Goal: Transaction & Acquisition: Obtain resource

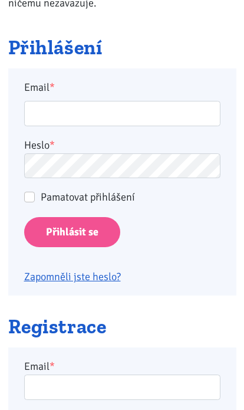
scroll to position [213, 0]
click at [109, 232] on input "Přihlásit se" at bounding box center [72, 232] width 96 height 30
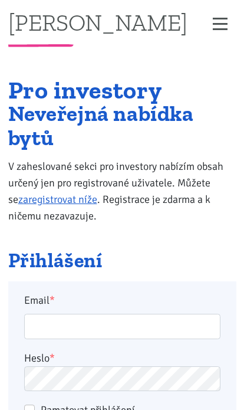
scroll to position [203, 0]
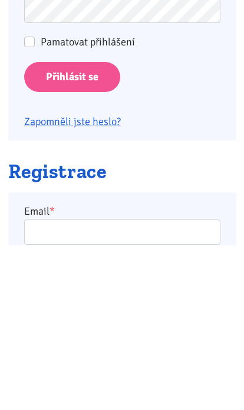
type input "racovavlasta@seznam.cz"
click at [71, 241] on input "Přihlásit se" at bounding box center [72, 242] width 96 height 30
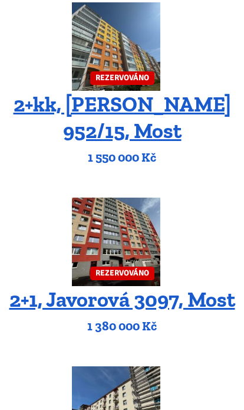
scroll to position [1009, 0]
click at [159, 50] on img at bounding box center [116, 47] width 88 height 88
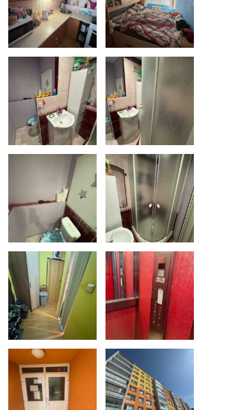
scroll to position [326, 0]
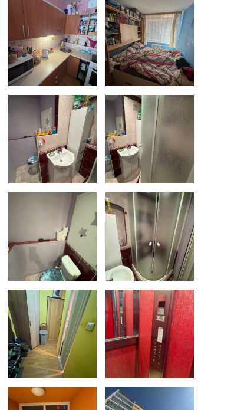
click at [166, 44] on img at bounding box center [150, 42] width 88 height 88
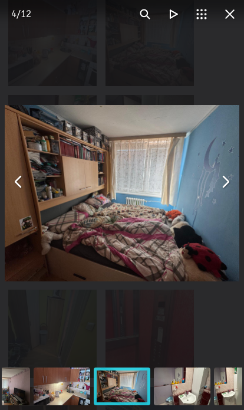
click at [242, 183] on div "You can close this modal content with the ESC key" at bounding box center [122, 181] width 244 height 363
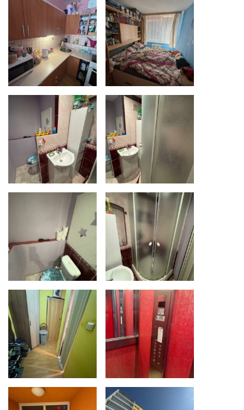
click at [77, 24] on img at bounding box center [52, 42] width 88 height 88
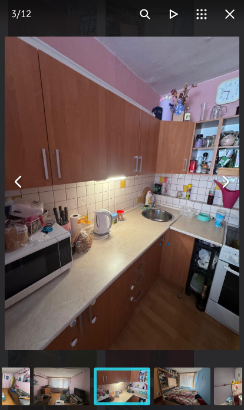
click at [217, 203] on img "You can close this modal content with the ESC key" at bounding box center [122, 193] width 235 height 313
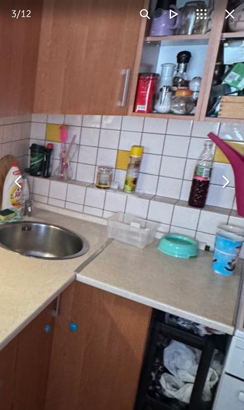
click at [224, 179] on button "You can close this modal content with the ESC key" at bounding box center [225, 182] width 28 height 28
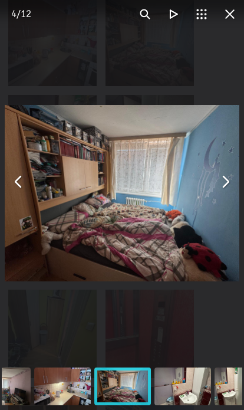
click at [238, 172] on img "You can close this modal content with the ESC key" at bounding box center [122, 193] width 235 height 176
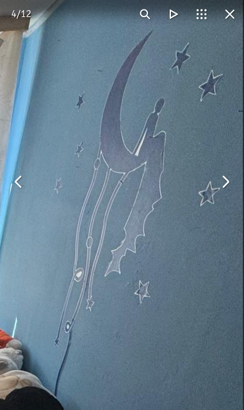
click at [234, 185] on button "You can close this modal content with the ESC key" at bounding box center [225, 182] width 28 height 28
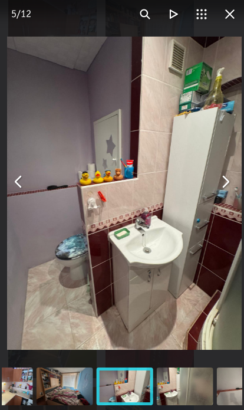
click at [235, 181] on button "You can close this modal content with the ESC key" at bounding box center [225, 182] width 28 height 28
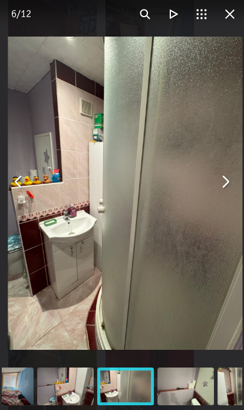
click at [236, 186] on button "You can close this modal content with the ESC key" at bounding box center [225, 182] width 28 height 28
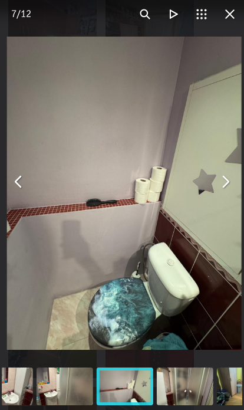
click at [240, 182] on img "You can close this modal content with the ESC key" at bounding box center [124, 193] width 235 height 313
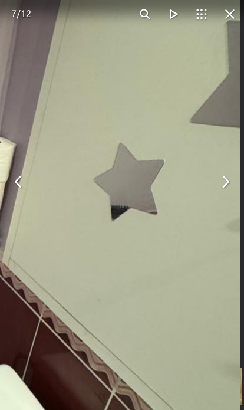
click at [235, 181] on button "You can close this modal content with the ESC key" at bounding box center [225, 182] width 28 height 28
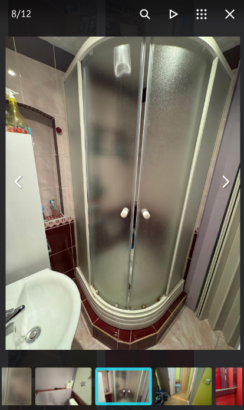
click at [234, 183] on button "You can close this modal content with the ESC key" at bounding box center [225, 182] width 28 height 28
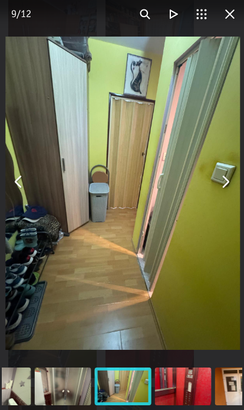
click at [240, 174] on div "You can close this modal content with the ESC key" at bounding box center [123, 181] width 244 height 363
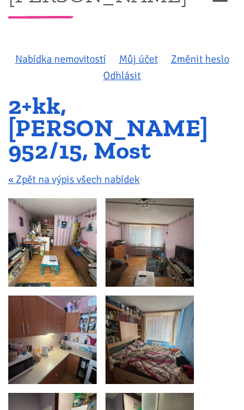
scroll to position [0, 0]
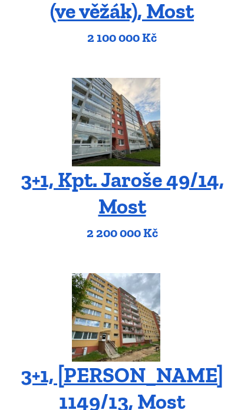
scroll to position [320, 0]
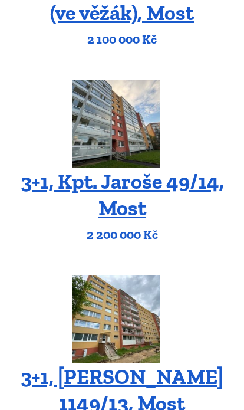
click at [158, 159] on img at bounding box center [116, 124] width 88 height 88
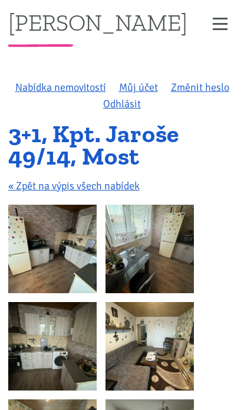
click at [95, 259] on img at bounding box center [52, 249] width 88 height 88
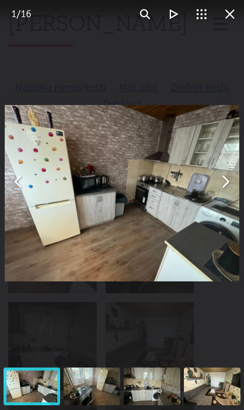
click at [242, 8] on button "You can close this modal content with the ESC key" at bounding box center [230, 14] width 28 height 28
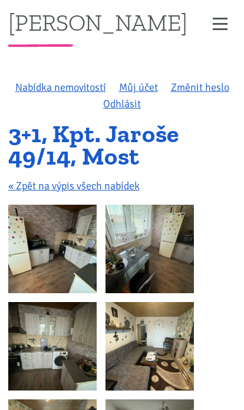
click at [85, 258] on img at bounding box center [52, 249] width 88 height 88
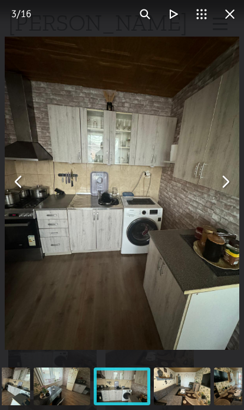
click at [235, 53] on img "You can close this modal content with the ESC key" at bounding box center [122, 193] width 235 height 313
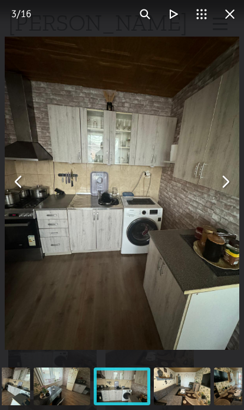
click at [238, 14] on button "You can close this modal content with the ESC key" at bounding box center [230, 14] width 28 height 28
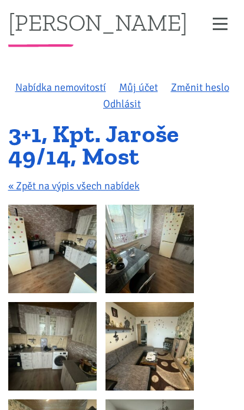
click at [73, 358] on img at bounding box center [52, 346] width 88 height 88
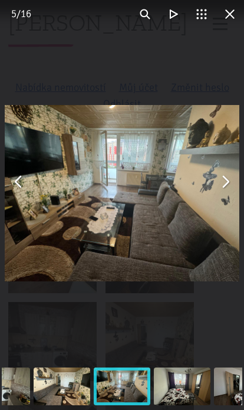
click at [235, 18] on button "You can close this modal content with the ESC key" at bounding box center [230, 14] width 28 height 28
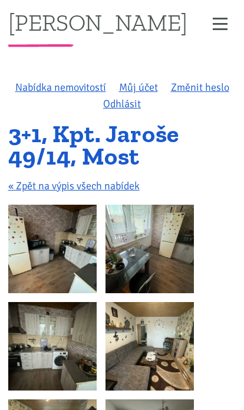
click at [93, 336] on img at bounding box center [52, 346] width 88 height 88
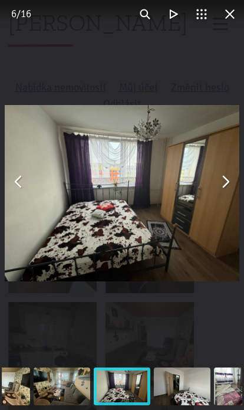
click at [215, 182] on button "You can close this modal content with the ESC key" at bounding box center [225, 182] width 28 height 28
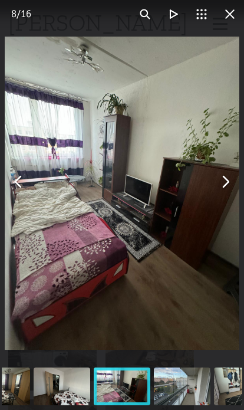
click at [143, 21] on button "You can close this modal content with the ESC key" at bounding box center [145, 14] width 28 height 28
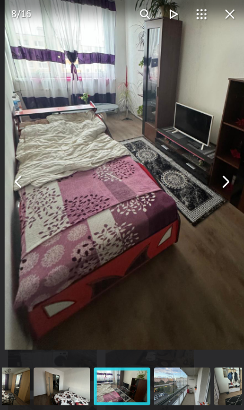
click at [231, 177] on button "You can close this modal content with the ESC key" at bounding box center [225, 182] width 28 height 28
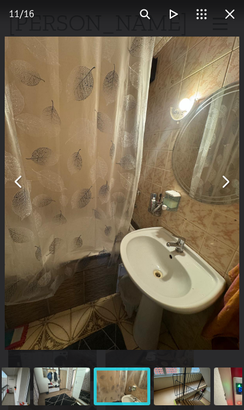
click at [212, 32] on div "You can close this modal content with the ESC key" at bounding box center [122, 181] width 244 height 363
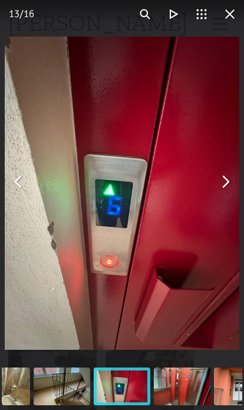
click at [165, 375] on div "You can close this modal content with the ESC key" at bounding box center [182, 386] width 60 height 47
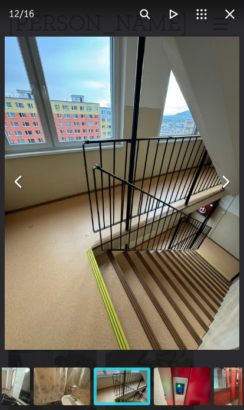
click at [207, 37] on img "You can close this modal content with the ESC key" at bounding box center [122, 193] width 235 height 313
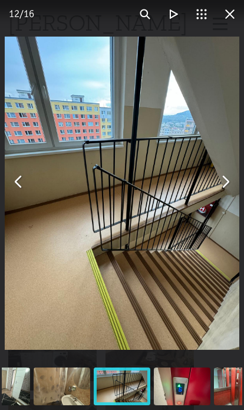
click at [41, 8] on div "12 / 16" at bounding box center [21, 14] width 42 height 28
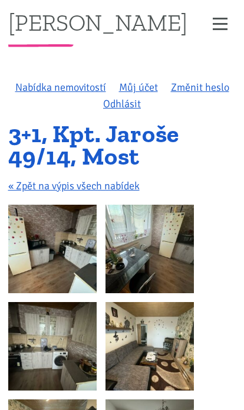
click at [161, 349] on img at bounding box center [150, 346] width 88 height 88
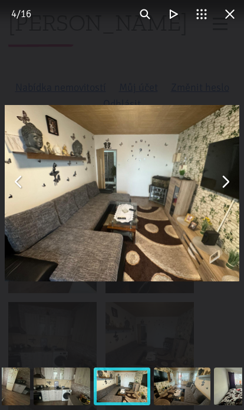
click at [225, 176] on button "You can close this modal content with the ESC key" at bounding box center [225, 182] width 28 height 28
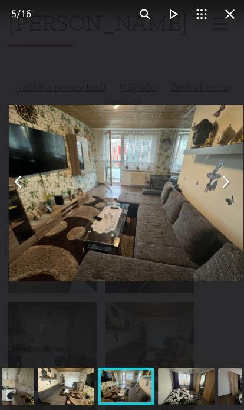
click at [224, 186] on button "You can close this modal content with the ESC key" at bounding box center [225, 182] width 28 height 28
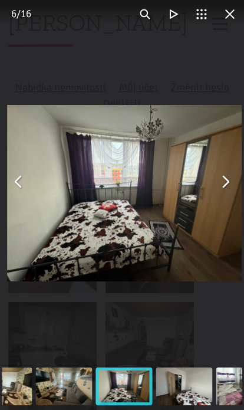
click at [220, 196] on img "You can close this modal content with the ESC key" at bounding box center [124, 193] width 235 height 176
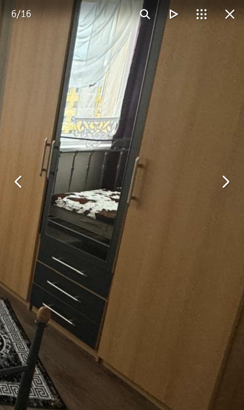
click at [230, 185] on button "You can close this modal content with the ESC key" at bounding box center [225, 182] width 28 height 28
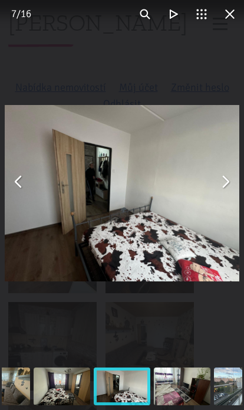
click at [226, 191] on button "You can close this modal content with the ESC key" at bounding box center [225, 182] width 28 height 28
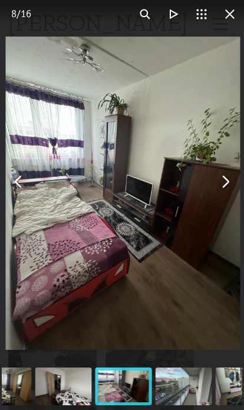
click at [221, 195] on button "You can close this modal content with the ESC key" at bounding box center [225, 182] width 28 height 28
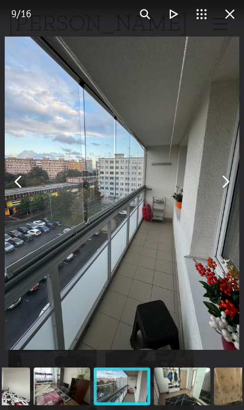
click at [225, 179] on button "You can close this modal content with the ESC key" at bounding box center [225, 182] width 28 height 28
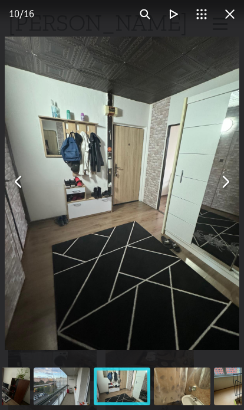
click at [226, 181] on button "You can close this modal content with the ESC key" at bounding box center [225, 182] width 28 height 28
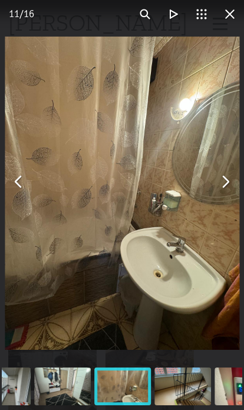
click at [227, 181] on button "You can close this modal content with the ESC key" at bounding box center [225, 182] width 28 height 28
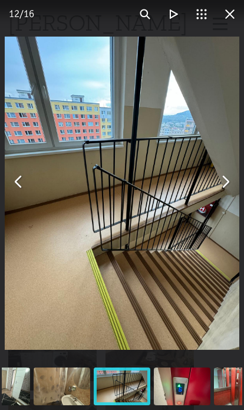
click at [231, 171] on button "You can close this modal content with the ESC key" at bounding box center [225, 182] width 28 height 28
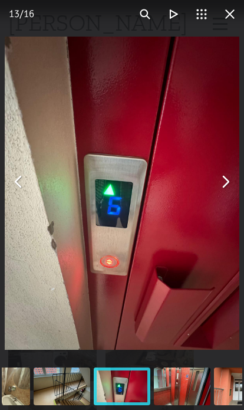
click at [226, 183] on button "You can close this modal content with the ESC key" at bounding box center [225, 182] width 28 height 28
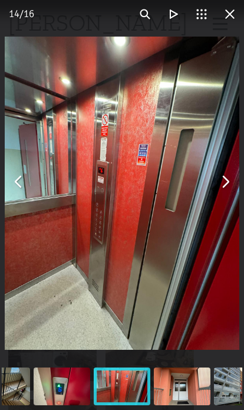
click at [100, 30] on div "You can close this modal content with the ESC key" at bounding box center [122, 181] width 244 height 363
click at [179, 165] on img "You can close this modal content with the ESC key" at bounding box center [122, 193] width 235 height 313
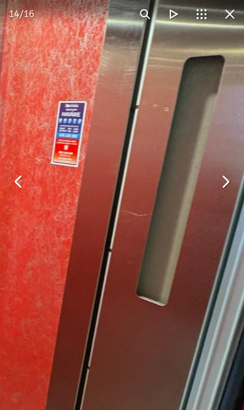
click at [230, 18] on button "You can close this modal content with the ESC key" at bounding box center [230, 14] width 28 height 28
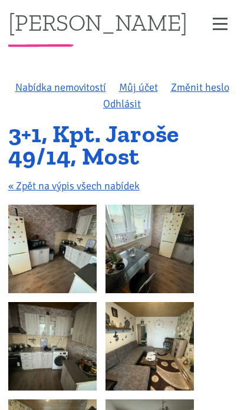
click at [158, 347] on img at bounding box center [150, 346] width 88 height 88
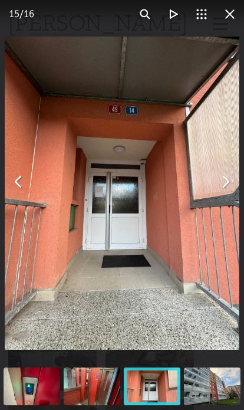
click at [218, 45] on img "You can close this modal content with the ESC key" at bounding box center [122, 193] width 235 height 313
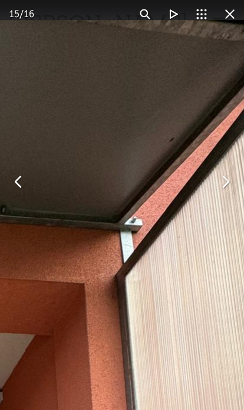
click at [239, 19] on button "You can close this modal content with the ESC key" at bounding box center [230, 14] width 28 height 28
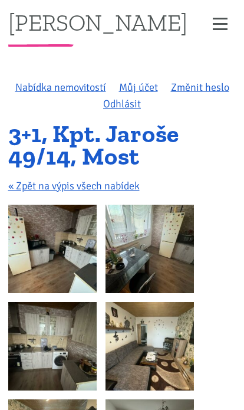
click at [159, 337] on img at bounding box center [150, 346] width 88 height 88
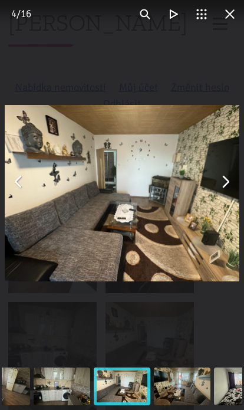
click at [227, 183] on button "You can close this modal content with the ESC key" at bounding box center [225, 182] width 28 height 28
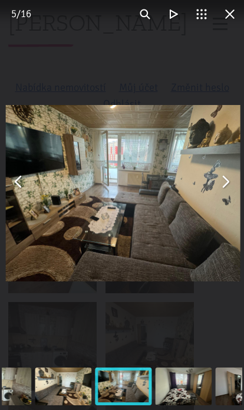
click at [234, 195] on img "You can close this modal content with the ESC key" at bounding box center [123, 193] width 235 height 176
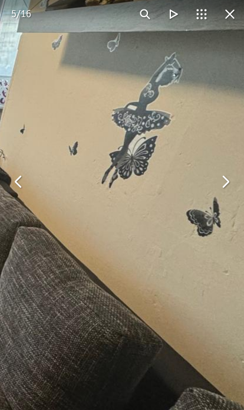
click at [228, 177] on button "You can close this modal content with the ESC key" at bounding box center [225, 182] width 28 height 28
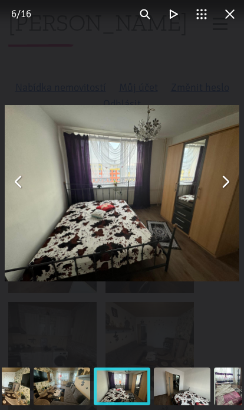
click at [231, 176] on button "You can close this modal content with the ESC key" at bounding box center [225, 182] width 28 height 28
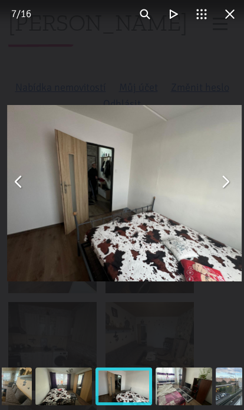
click at [237, 172] on img "You can close this modal content with the ESC key" at bounding box center [124, 193] width 235 height 176
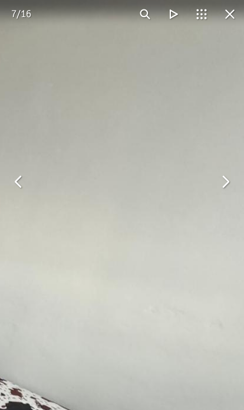
click at [222, 15] on button "You can close this modal content with the ESC key" at bounding box center [230, 14] width 28 height 28
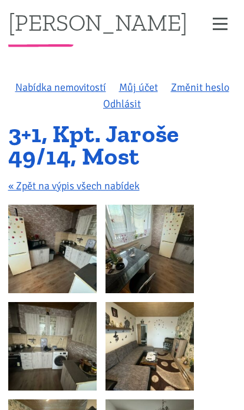
click at [194, 329] on img at bounding box center [150, 346] width 88 height 88
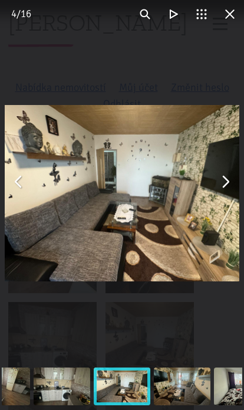
click at [229, 178] on button "You can close this modal content with the ESC key" at bounding box center [225, 182] width 28 height 28
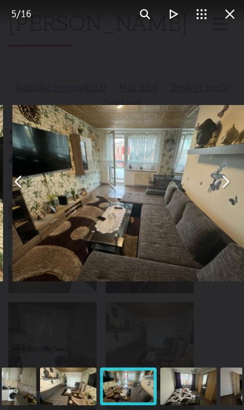
click at [232, 192] on button "You can close this modal content with the ESC key" at bounding box center [225, 182] width 28 height 28
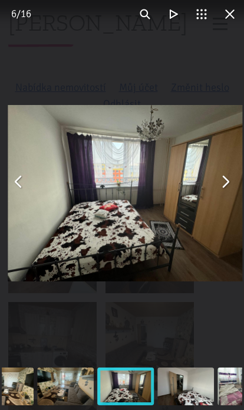
click at [230, 194] on button "You can close this modal content with the ESC key" at bounding box center [225, 182] width 28 height 28
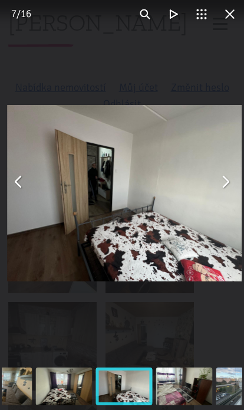
click at [226, 226] on img "You can close this modal content with the ESC key" at bounding box center [124, 193] width 235 height 176
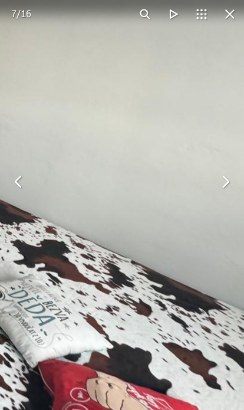
click at [232, 24] on button "You can close this modal content with the ESC key" at bounding box center [230, 14] width 28 height 28
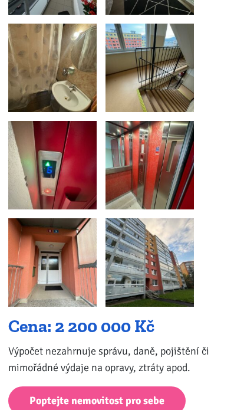
scroll to position [671, 0]
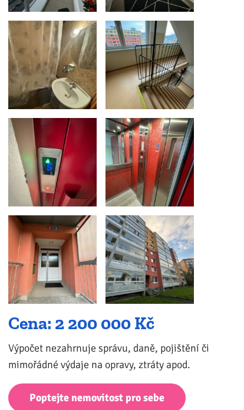
click at [172, 251] on img at bounding box center [150, 259] width 88 height 88
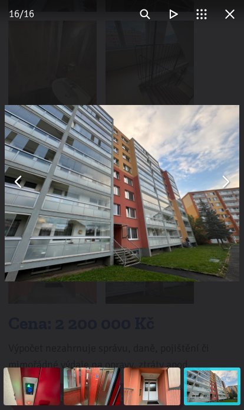
click at [238, 11] on button "You can close this modal content with the ESC key" at bounding box center [230, 14] width 28 height 28
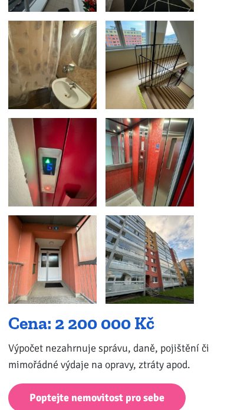
click at [178, 248] on img at bounding box center [150, 259] width 88 height 88
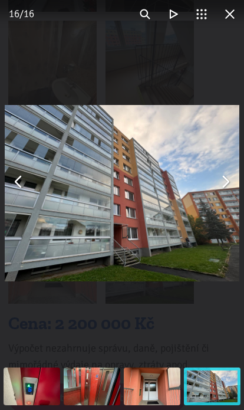
click at [241, 34] on div "You can close this modal content with the ESC key" at bounding box center [122, 181] width 244 height 363
click at [41, 13] on div "16 / 16" at bounding box center [21, 14] width 42 height 28
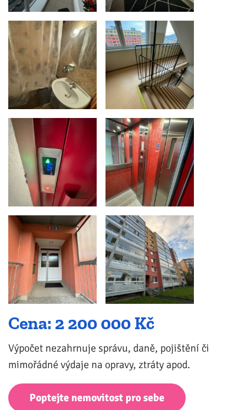
click at [162, 276] on img at bounding box center [150, 259] width 88 height 88
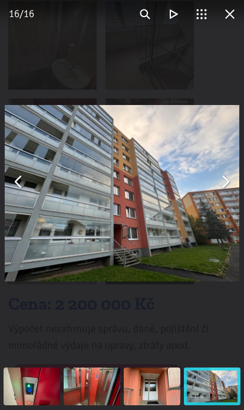
scroll to position [691, 0]
click at [31, 2] on div "16 / 16" at bounding box center [21, 14] width 42 height 28
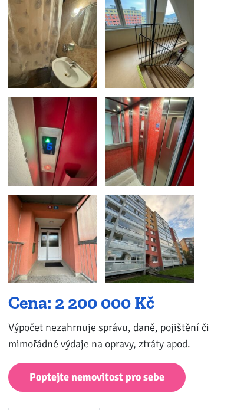
click at [156, 241] on img at bounding box center [150, 239] width 88 height 88
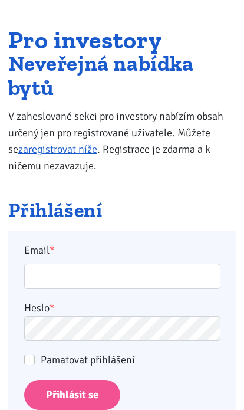
scroll to position [52, 0]
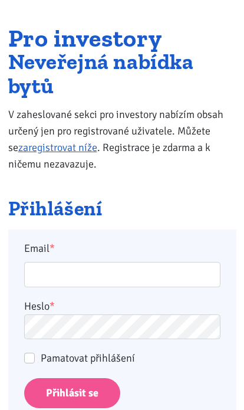
click at [110, 391] on input "Přihlásit se" at bounding box center [72, 393] width 96 height 30
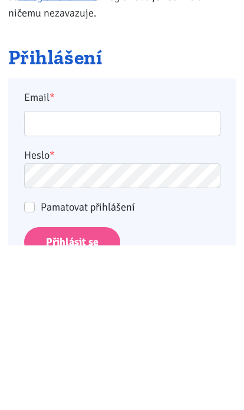
scroll to position [203, 0]
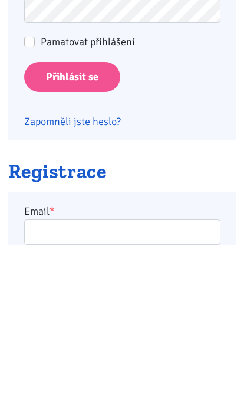
type input "[EMAIL_ADDRESS][DOMAIN_NAME]"
click at [71, 241] on input "Přihlásit se" at bounding box center [72, 242] width 96 height 30
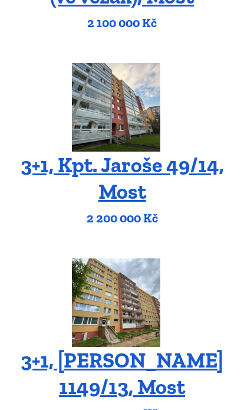
scroll to position [339, 0]
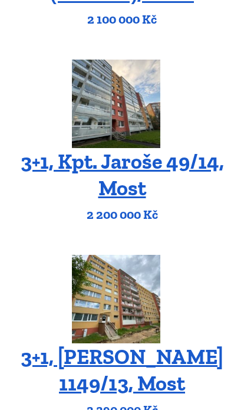
click at [156, 107] on img at bounding box center [116, 104] width 88 height 88
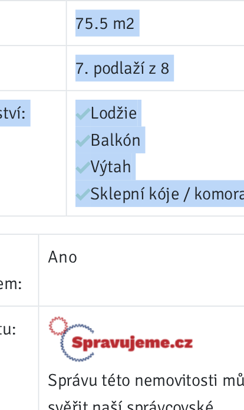
scroll to position [1293, 0]
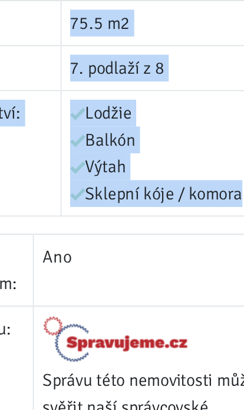
click at [139, 120] on td "Lodžie Balkón Výtah Sklepní kóje / komora" at bounding box center [167, 93] width 137 height 77
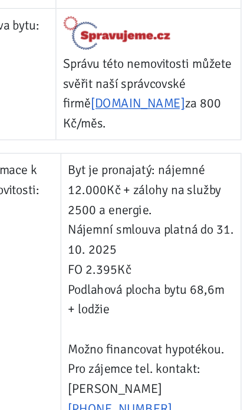
scroll to position [1474, 0]
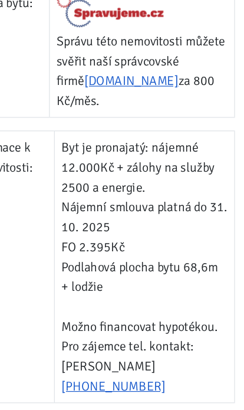
click at [188, 227] on td "Byt je pronajatý: nájemné 12.000Kč + zálohy na služby 2500 a energie. Nájemní s…" at bounding box center [161, 240] width 149 height 226
click at [162, 234] on td "Byt je pronajatý: nájemné 12.000Kč + zálohy na služby 2500 a energie. Nájemní s…" at bounding box center [161, 240] width 149 height 226
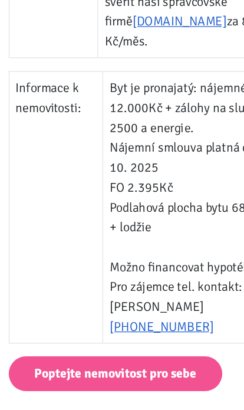
scroll to position [1539, 0]
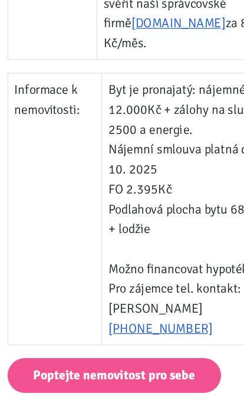
click at [162, 300] on link "Poptejte nemovitost pro sebe" at bounding box center [97, 314] width 178 height 29
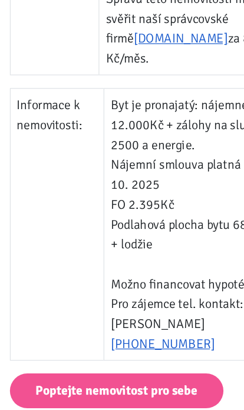
scroll to position [1552, 0]
